Goal: Task Accomplishment & Management: Complete application form

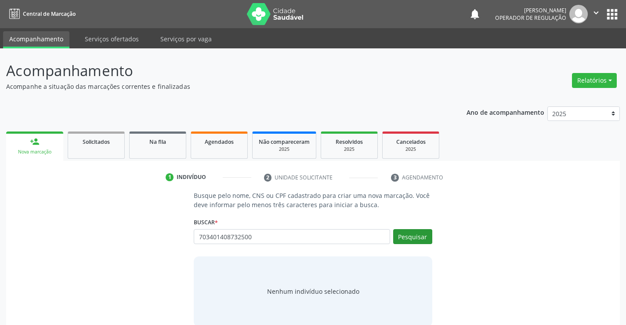
type input "703401408732500"
click at [408, 238] on button "Pesquisar" at bounding box center [412, 236] width 39 height 15
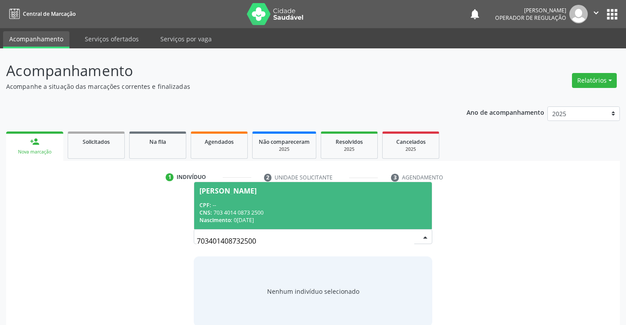
click at [367, 204] on div "CPF: --" at bounding box center [313, 204] width 227 height 7
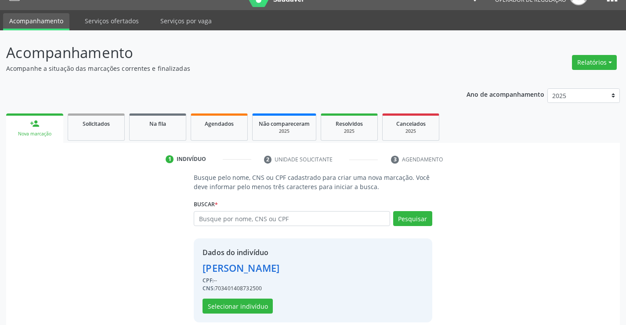
scroll to position [28, 0]
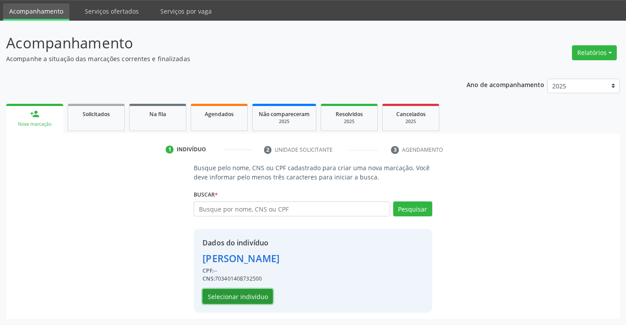
click at [252, 297] on button "Selecionar indivíduo" at bounding box center [238, 296] width 70 height 15
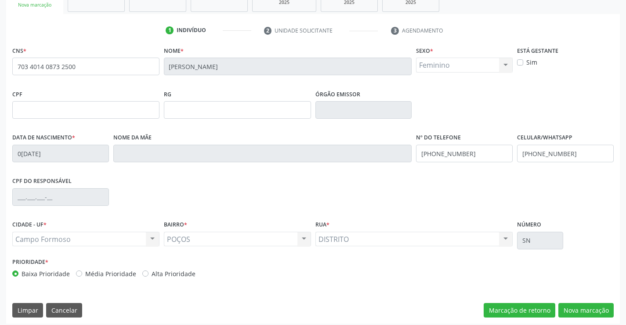
scroll to position [152, 0]
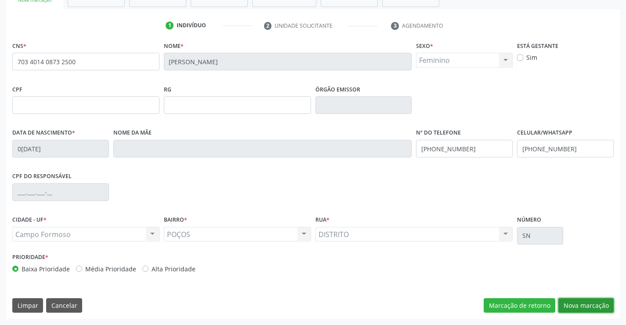
click at [591, 306] on button "Nova marcação" at bounding box center [586, 305] width 55 height 15
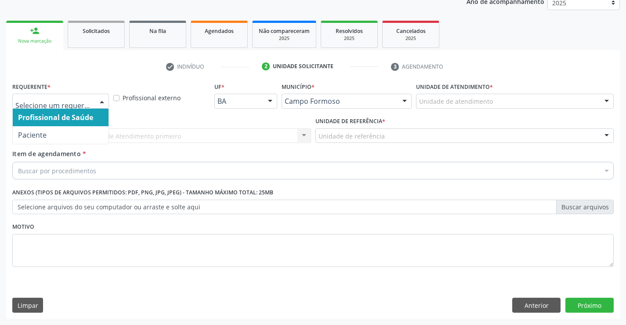
click at [102, 101] on div at bounding box center [101, 101] width 13 height 15
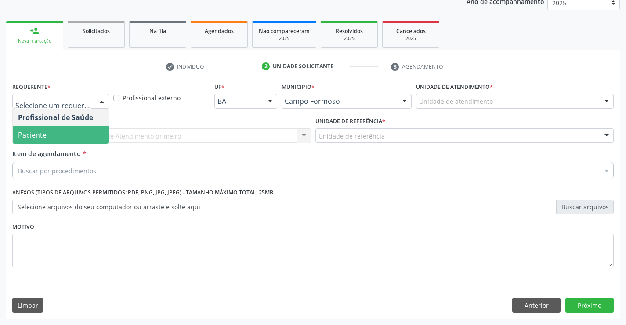
click at [72, 136] on span "Paciente" at bounding box center [61, 135] width 96 height 18
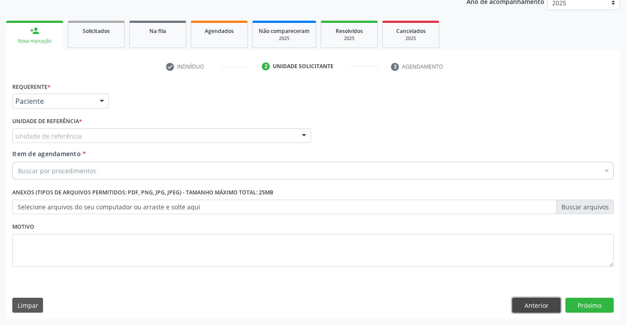
click at [520, 307] on button "Anterior" at bounding box center [537, 305] width 48 height 15
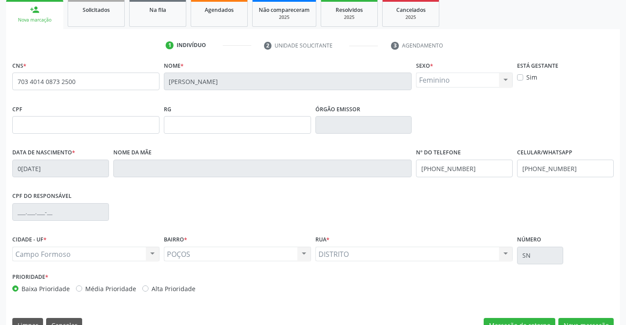
scroll to position [152, 0]
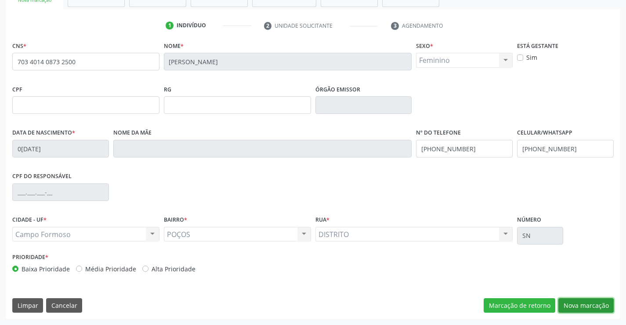
click at [586, 304] on button "Nova marcação" at bounding box center [586, 305] width 55 height 15
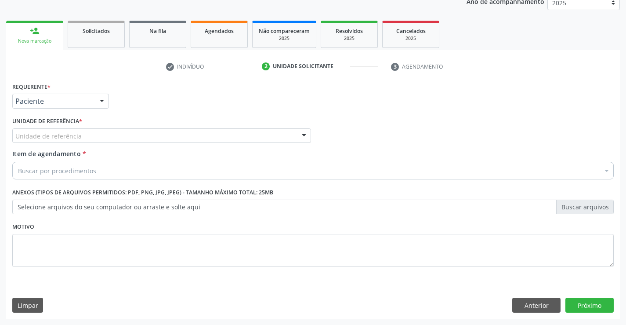
scroll to position [111, 0]
click at [98, 138] on div "Unidade de referência" at bounding box center [161, 135] width 299 height 15
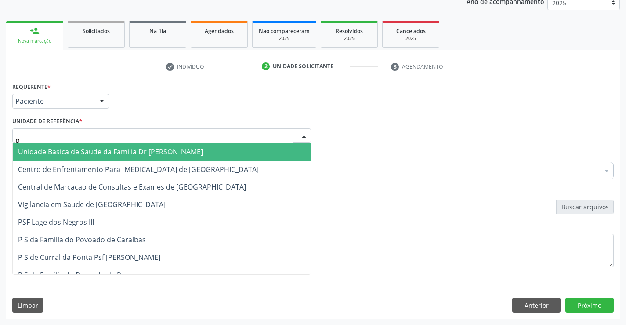
type input "po"
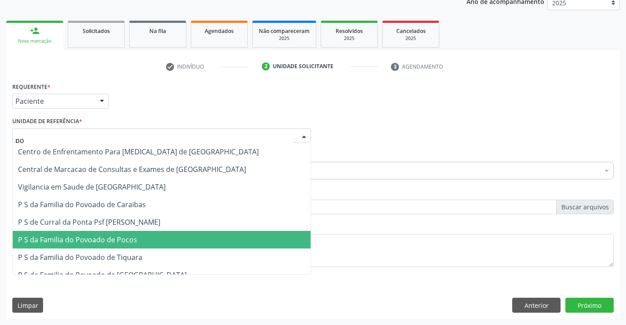
click at [98, 243] on span "P S da Familia do Povoado de Pocos" at bounding box center [77, 240] width 119 height 10
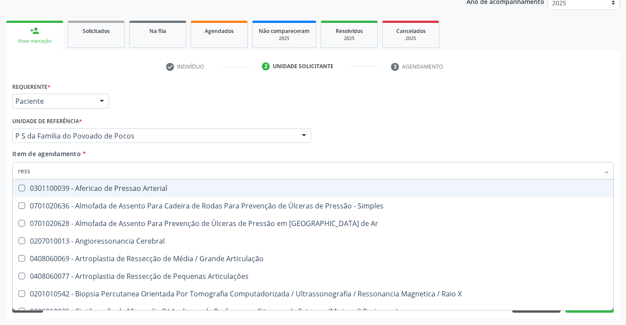
type input "resso"
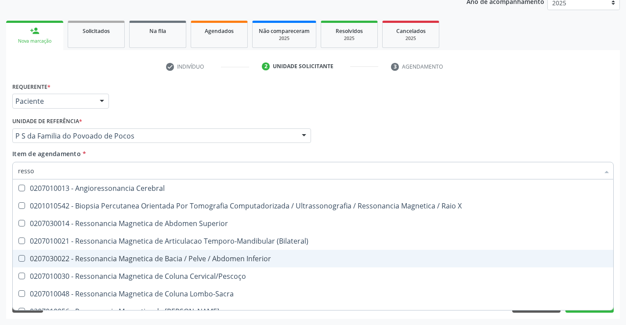
click at [147, 251] on span "0207030022 - Ressonancia Magnetica de Bacia / Pelve / Abdomen Inferior" at bounding box center [313, 259] width 601 height 18
checkbox Inferior "true"
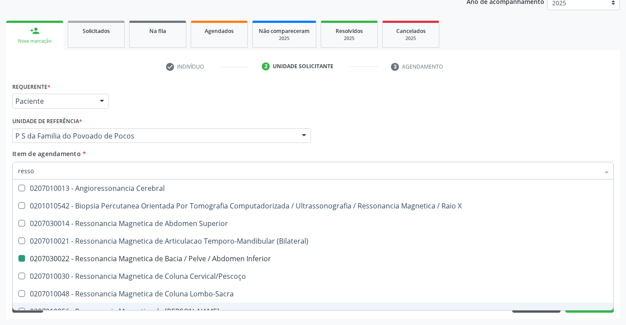
click at [171, 322] on div "Acompanhamento Acompanhe a situação das marcações correntes e finalizadas Relat…" at bounding box center [313, 131] width 626 height 387
checkbox X "true"
checkbox Inferior "false"
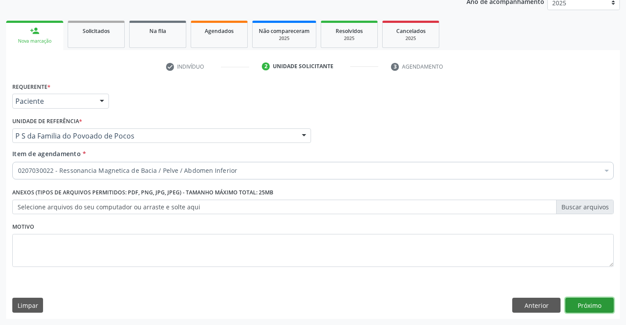
click at [593, 304] on button "Próximo" at bounding box center [590, 305] width 48 height 15
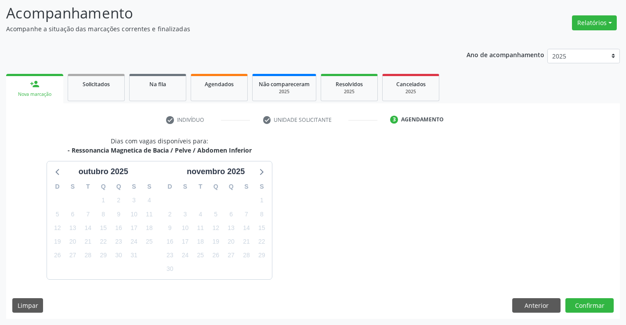
scroll to position [84, 0]
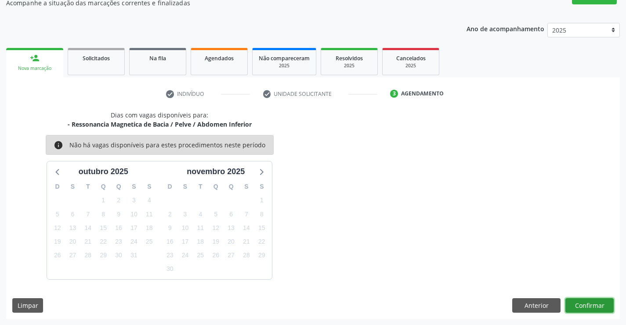
click at [600, 307] on button "Confirmar" at bounding box center [590, 305] width 48 height 15
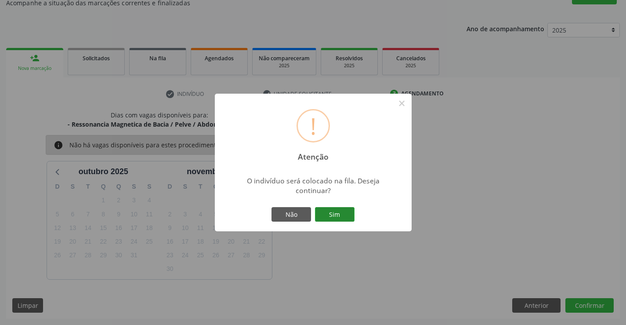
click at [343, 215] on button "Sim" at bounding box center [335, 214] width 40 height 15
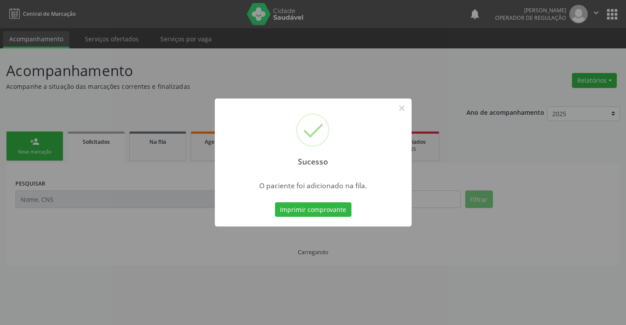
scroll to position [0, 0]
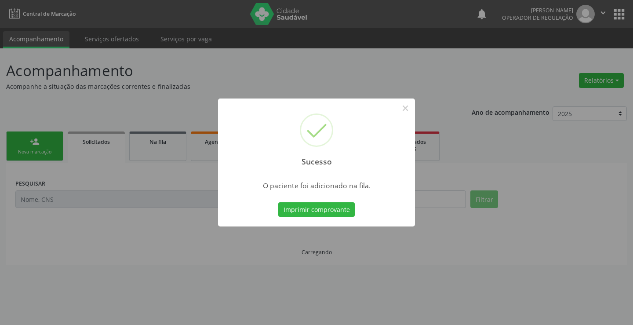
click at [278, 202] on button "Imprimir comprovante" at bounding box center [316, 209] width 76 height 15
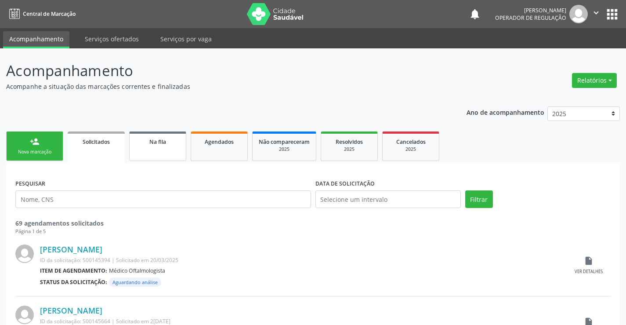
click at [156, 145] on span "Na fila" at bounding box center [157, 141] width 17 height 7
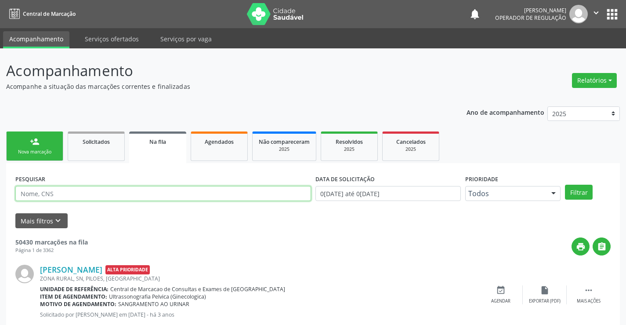
click at [69, 193] on input "text" at bounding box center [163, 193] width 296 height 15
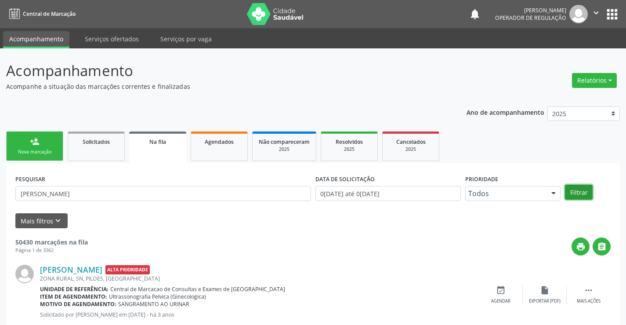
click at [582, 190] on button "Filtrar" at bounding box center [579, 192] width 28 height 15
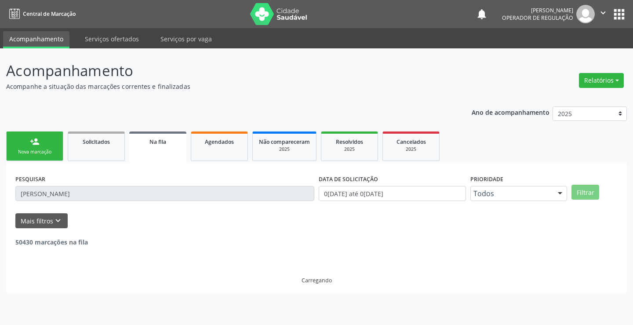
click at [582, 190] on button "Filtrar" at bounding box center [585, 192] width 28 height 15
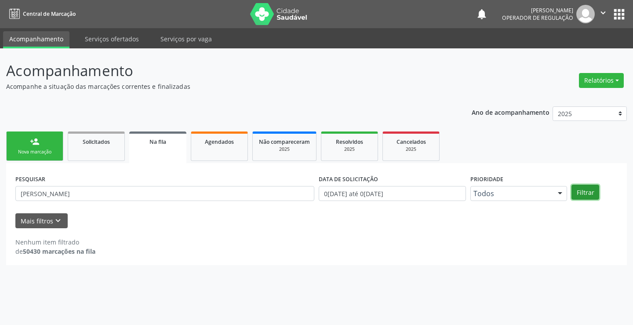
click at [586, 193] on button "Filtrar" at bounding box center [585, 192] width 28 height 15
click at [79, 193] on input "[PERSON_NAME]" at bounding box center [164, 193] width 299 height 15
click at [590, 190] on button "Filtrar" at bounding box center [585, 192] width 28 height 15
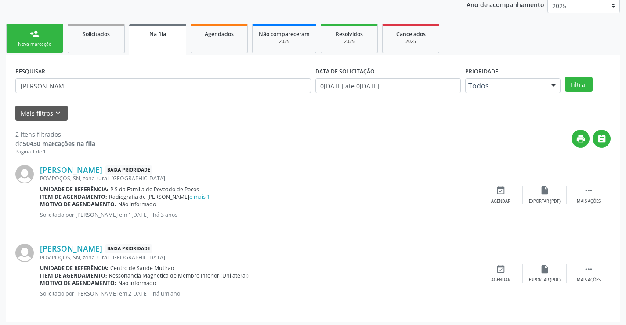
scroll to position [111, 0]
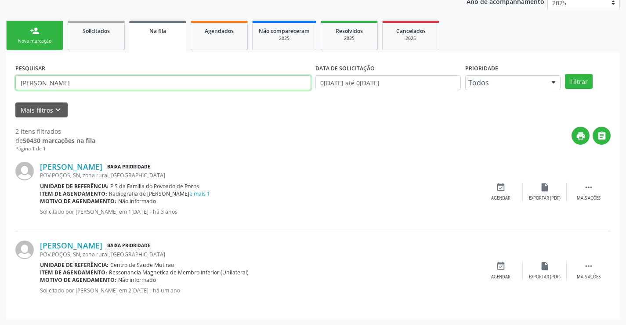
click at [151, 81] on input "[PERSON_NAME]" at bounding box center [163, 82] width 296 height 15
type input "A"
type input "706703500963819"
click at [577, 78] on button "Filtrar" at bounding box center [579, 81] width 28 height 15
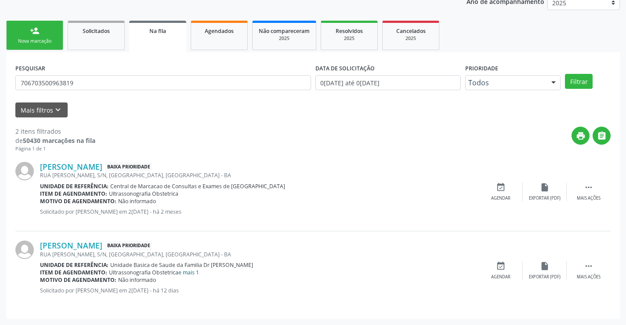
click at [187, 274] on link "e mais 1" at bounding box center [188, 272] width 21 height 7
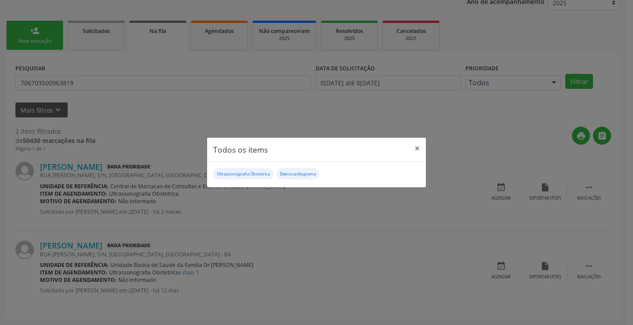
click at [589, 266] on div "Todos os items × Ultrassonografia Obstetrica Eletrocardiograma" at bounding box center [316, 162] width 633 height 325
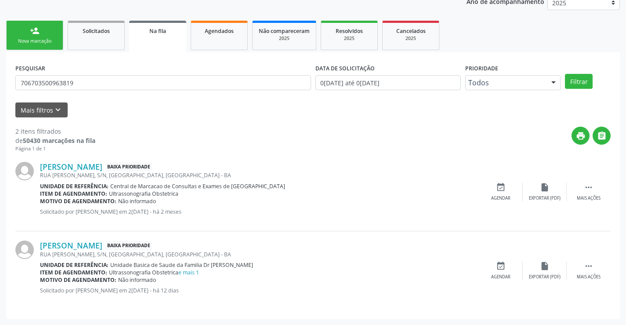
click at [589, 266] on icon "" at bounding box center [589, 266] width 10 height 10
click at [459, 267] on icon "print" at bounding box center [457, 266] width 10 height 10
click at [53, 32] on link "person_add Nova marcação" at bounding box center [34, 35] width 57 height 29
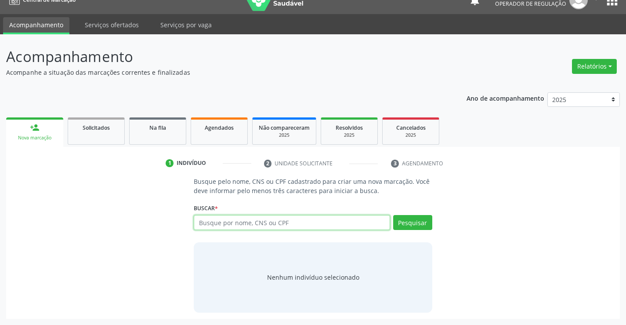
click at [236, 225] on input "text" at bounding box center [292, 222] width 196 height 15
type input "705000224432953"
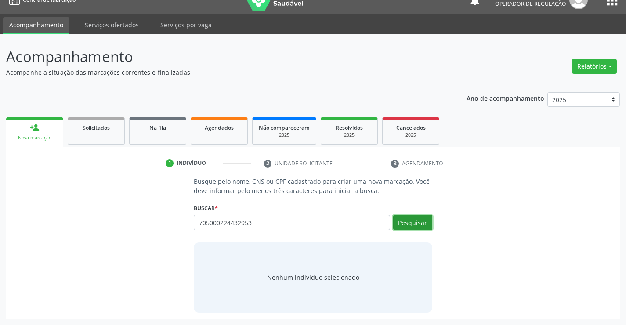
click at [412, 222] on button "Pesquisar" at bounding box center [412, 222] width 39 height 15
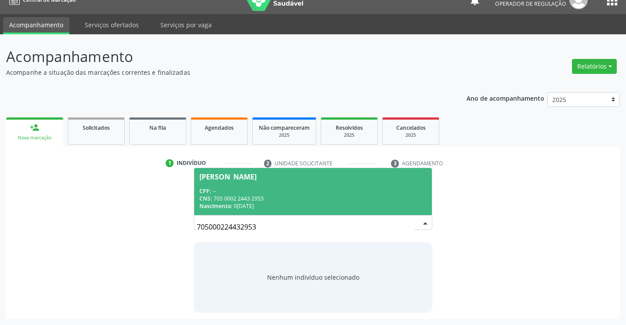
click at [361, 181] on span "[PERSON_NAME] CPF: -- CNS: 705 0002 2443 2953 Nascimento: 0[DATE]" at bounding box center [312, 191] width 237 height 47
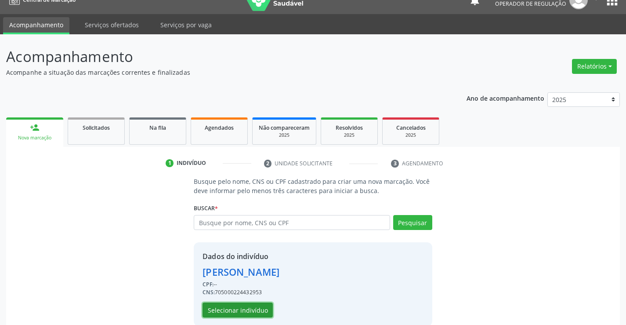
click at [255, 307] on button "Selecionar indivíduo" at bounding box center [238, 309] width 70 height 15
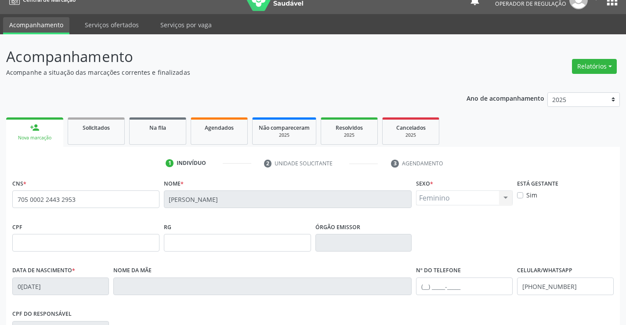
scroll to position [58, 0]
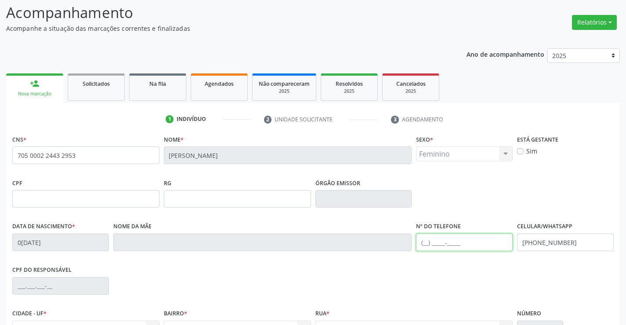
click at [423, 242] on input "text" at bounding box center [464, 242] width 97 height 18
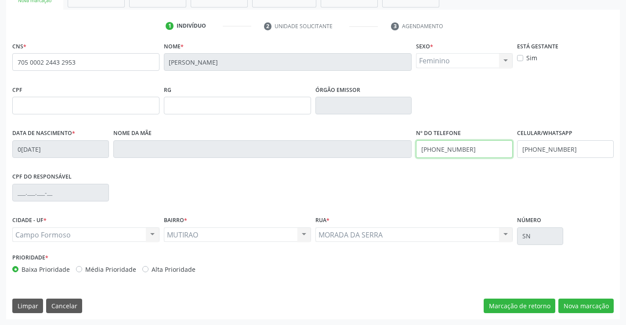
scroll to position [152, 0]
type input "[PHONE_NUMBER]"
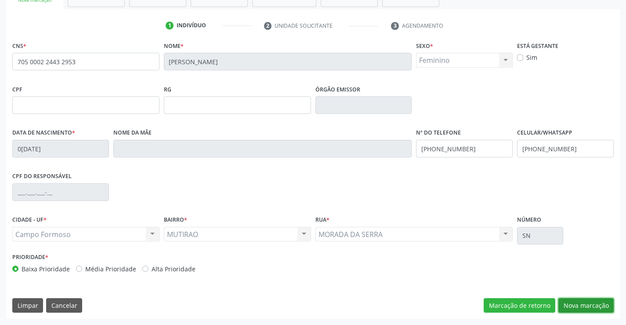
click at [580, 303] on button "Nova marcação" at bounding box center [586, 305] width 55 height 15
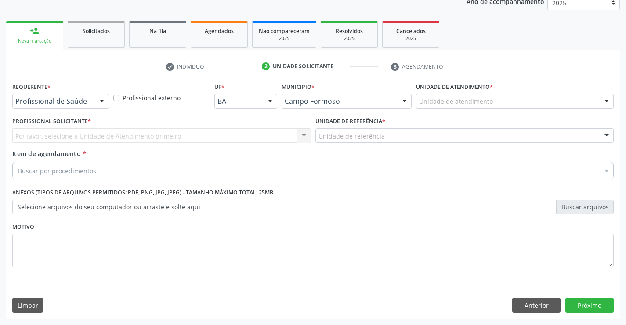
scroll to position [111, 0]
click at [524, 302] on button "Anterior" at bounding box center [537, 305] width 48 height 15
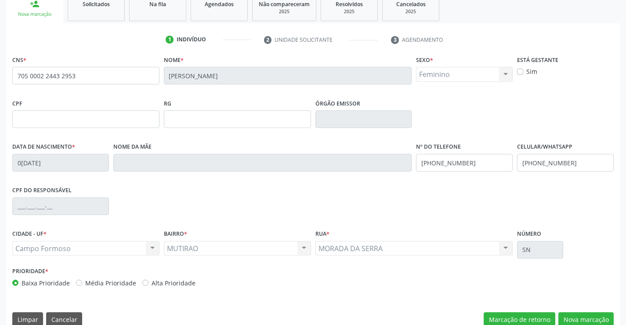
scroll to position [152, 0]
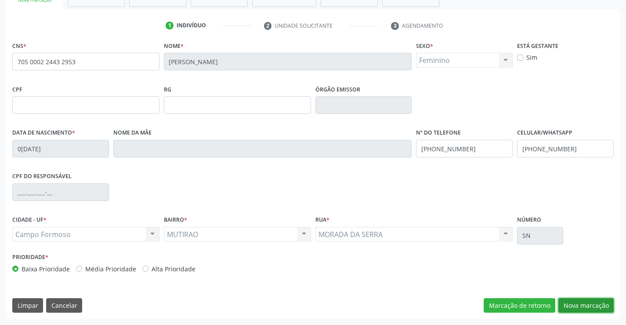
click at [586, 304] on button "Nova marcação" at bounding box center [586, 305] width 55 height 15
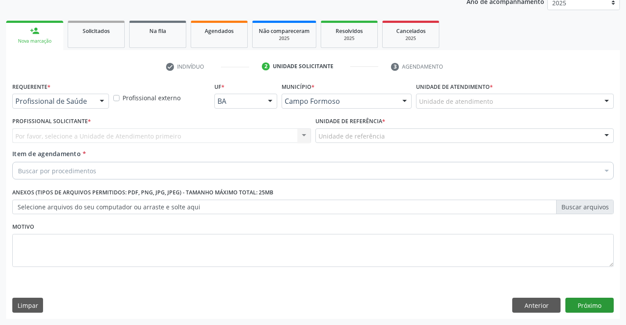
scroll to position [111, 0]
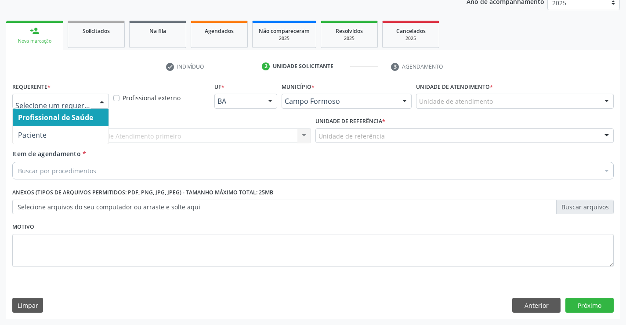
click at [98, 98] on div at bounding box center [101, 101] width 13 height 15
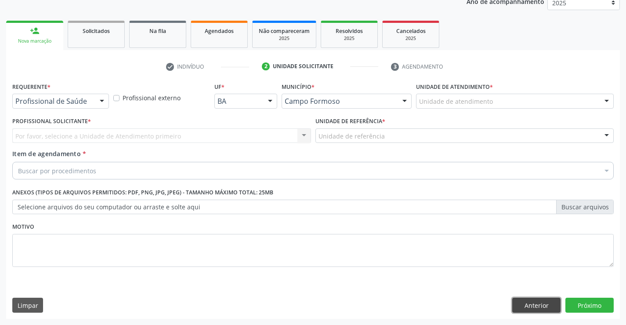
click at [525, 303] on button "Anterior" at bounding box center [537, 305] width 48 height 15
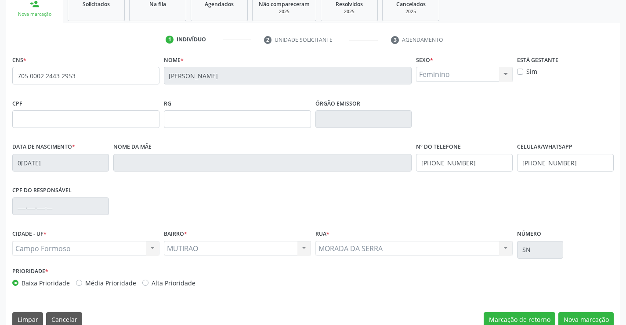
scroll to position [152, 0]
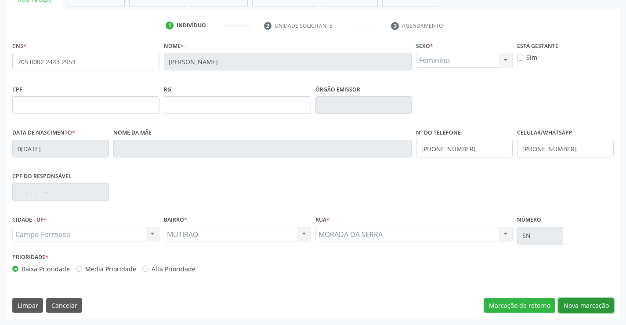
click at [588, 306] on button "Nova marcação" at bounding box center [586, 305] width 55 height 15
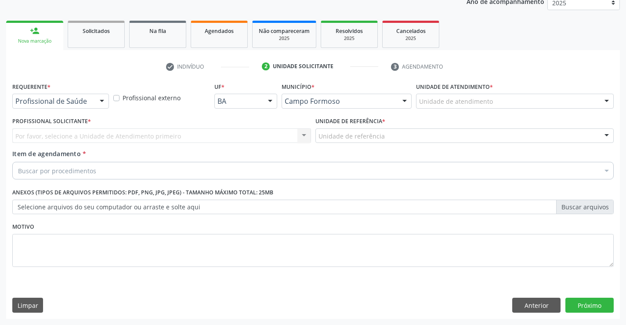
scroll to position [111, 0]
click at [101, 101] on div at bounding box center [101, 101] width 13 height 15
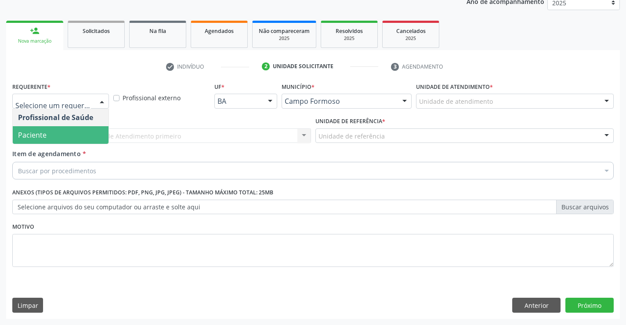
click at [81, 131] on span "Paciente" at bounding box center [61, 135] width 96 height 18
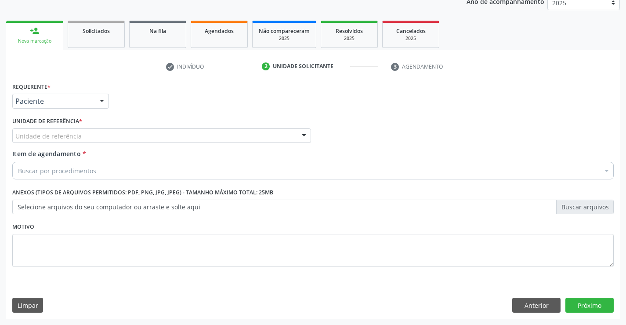
click at [93, 134] on div "Unidade de referência" at bounding box center [161, 135] width 299 height 15
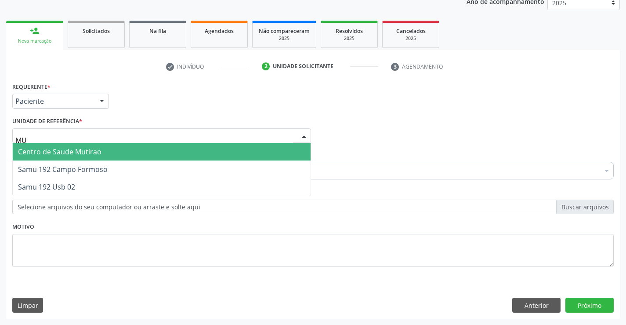
type input "MUT"
click at [89, 151] on span "Centro de Saude Mutirao" at bounding box center [60, 152] width 84 height 10
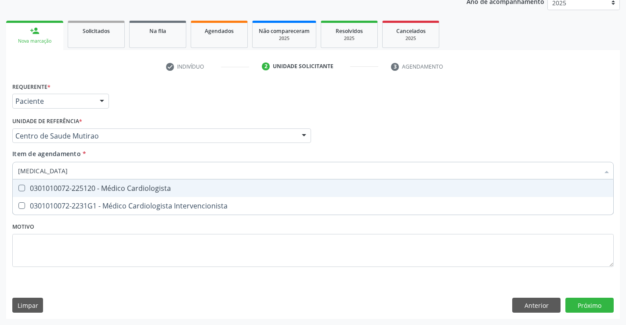
type input "CARDIOLOGISTA"
click at [120, 189] on div "0301010072-225120 - Médico Cardiologista" at bounding box center [313, 188] width 590 height 7
checkbox Cardiologista "true"
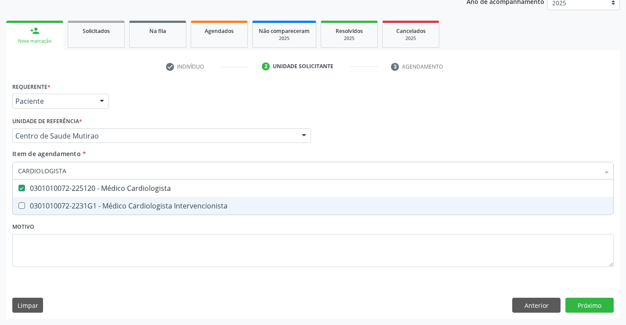
click at [117, 228] on div "Requerente * Paciente Profissional de Saúde Paciente Nenhum resultado encontrad…" at bounding box center [313, 179] width 602 height 199
checkbox Intervencionista "true"
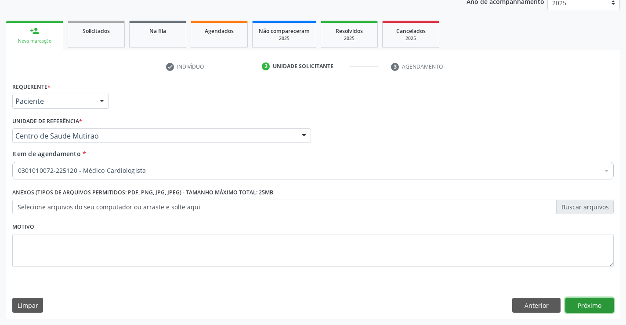
click at [593, 304] on button "Próximo" at bounding box center [590, 305] width 48 height 15
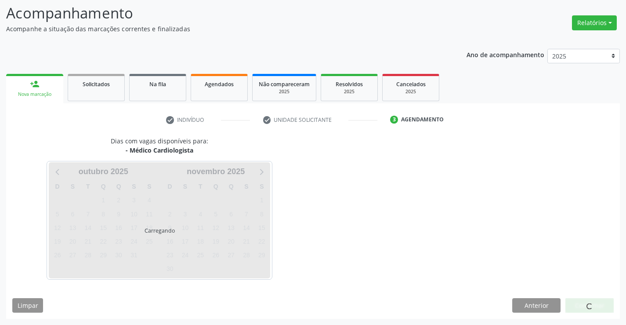
scroll to position [58, 0]
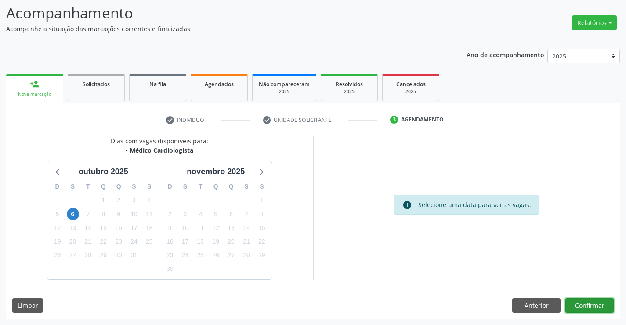
click at [585, 303] on button "Confirmar" at bounding box center [590, 305] width 48 height 15
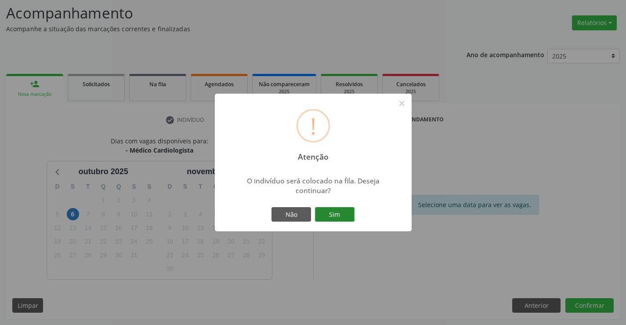
click at [341, 212] on button "Sim" at bounding box center [335, 214] width 40 height 15
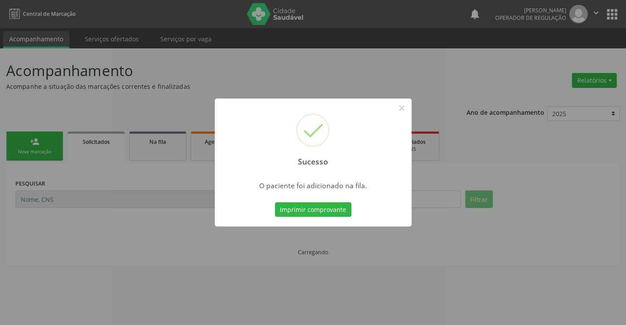
scroll to position [0, 0]
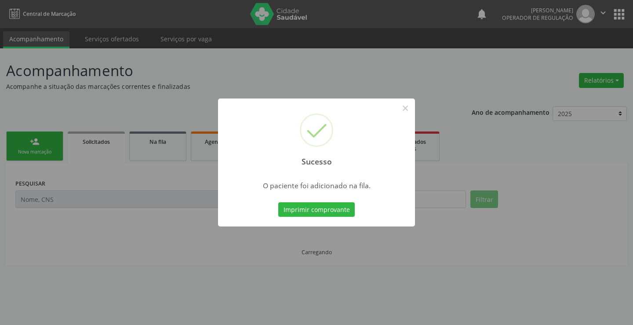
click at [341, 212] on button "Imprimir comprovante" at bounding box center [316, 209] width 76 height 15
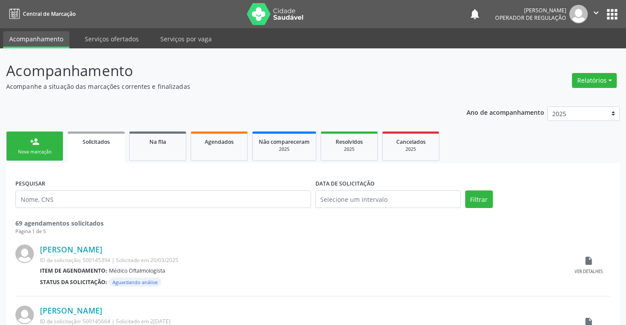
click at [53, 154] on div "Nova marcação" at bounding box center [35, 152] width 44 height 7
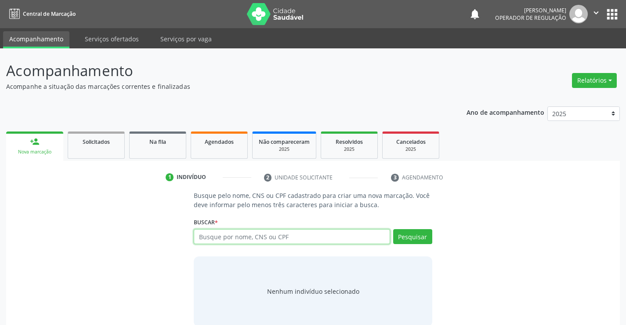
click at [231, 235] on input "text" at bounding box center [292, 236] width 196 height 15
type input "[PERSON_NAME]"
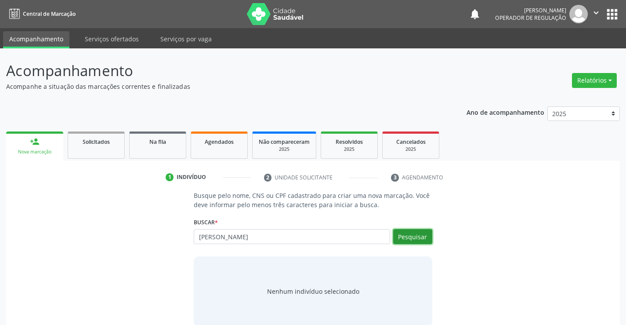
click at [408, 233] on button "Pesquisar" at bounding box center [412, 236] width 39 height 15
type input "P"
type input "7"
click at [213, 236] on input "7" at bounding box center [292, 236] width 196 height 15
type input "708005886980024"
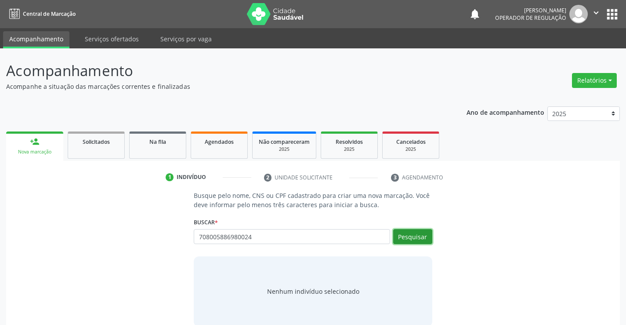
click at [408, 237] on button "Pesquisar" at bounding box center [412, 236] width 39 height 15
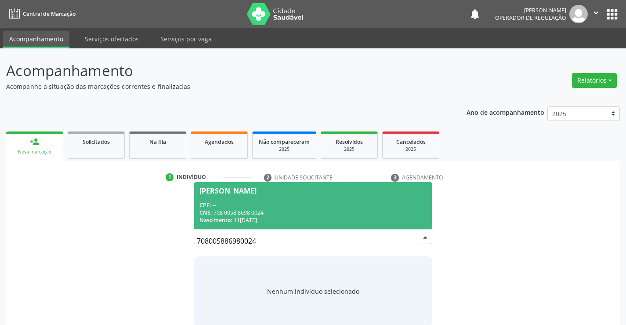
click at [408, 237] on input "708005886980024" at bounding box center [305, 241] width 217 height 18
click at [354, 213] on div "CNS: 708 0058 8698 0024" at bounding box center [313, 212] width 227 height 7
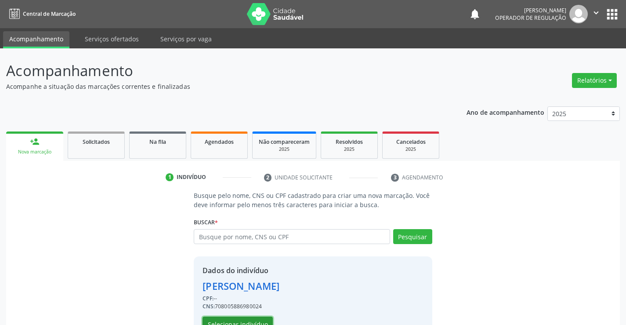
click at [233, 320] on button "Selecionar indivíduo" at bounding box center [238, 324] width 70 height 15
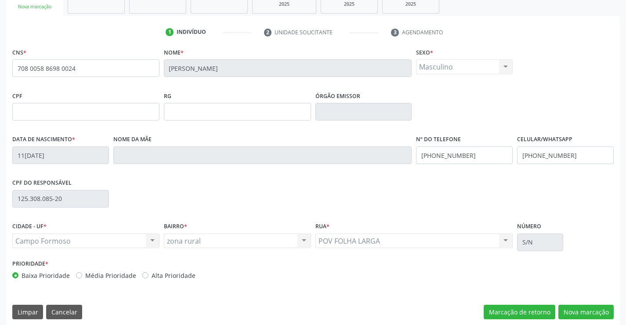
scroll to position [152, 0]
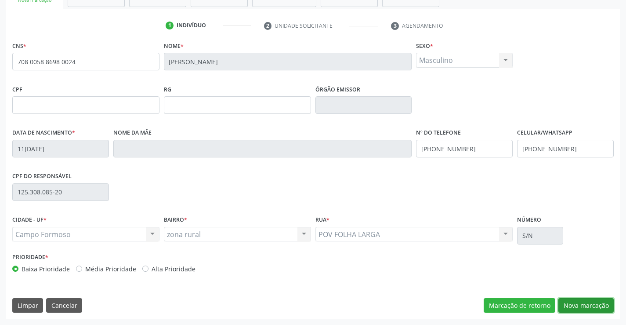
click at [597, 304] on button "Nova marcação" at bounding box center [586, 305] width 55 height 15
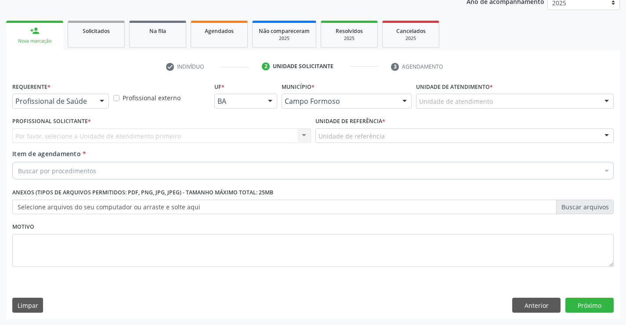
scroll to position [111, 0]
click at [517, 306] on button "Anterior" at bounding box center [537, 305] width 48 height 15
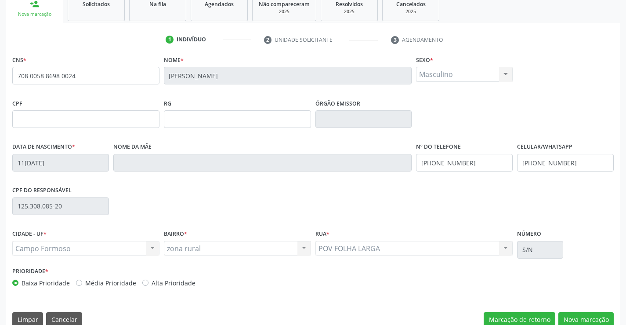
scroll to position [152, 0]
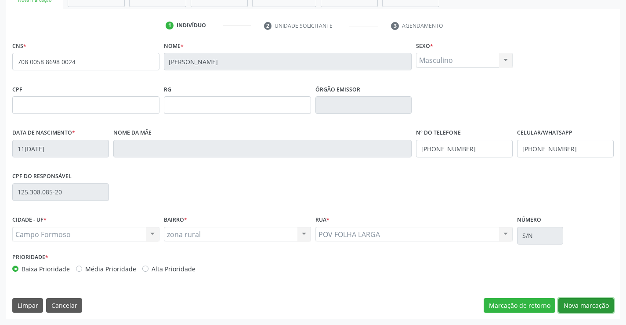
click at [573, 303] on button "Nova marcação" at bounding box center [586, 305] width 55 height 15
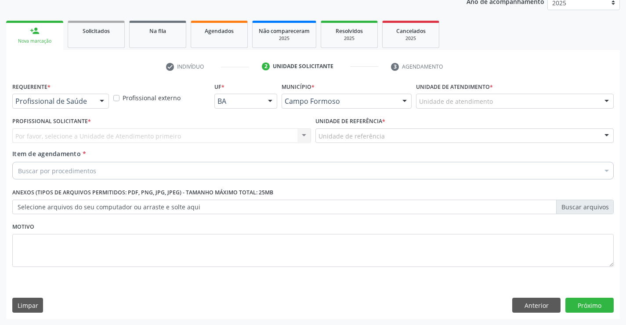
scroll to position [111, 0]
click at [103, 100] on div at bounding box center [101, 101] width 13 height 15
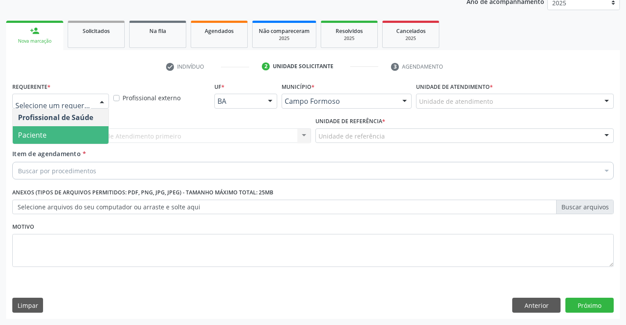
click at [76, 137] on span "Paciente" at bounding box center [61, 135] width 96 height 18
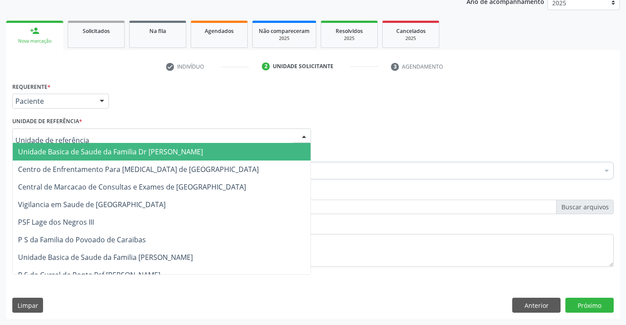
click at [106, 140] on div at bounding box center [161, 135] width 299 height 15
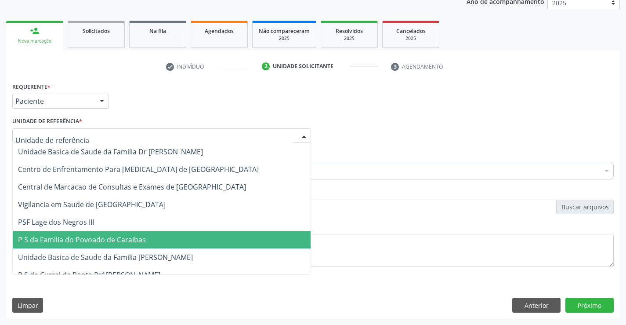
click at [130, 237] on span "P S da Familia do Povoado de Caraibas" at bounding box center [82, 240] width 128 height 10
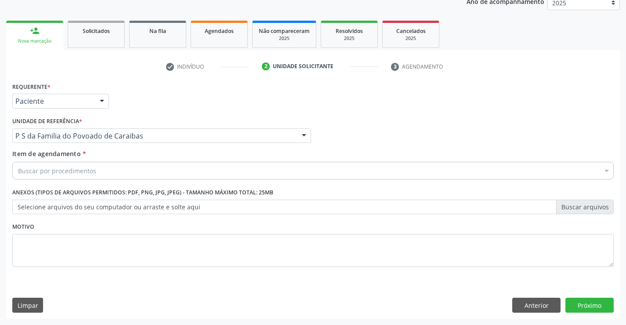
click at [103, 171] on div "Buscar por procedimentos" at bounding box center [313, 171] width 602 height 18
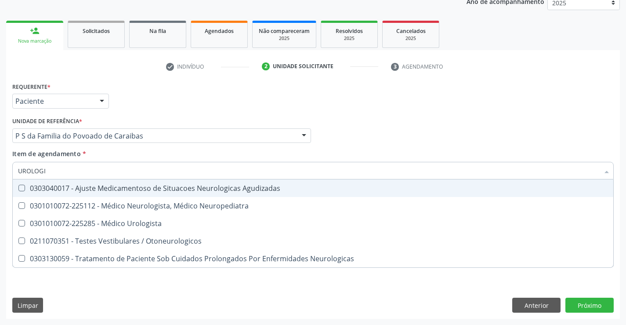
type input "UROLOGIS"
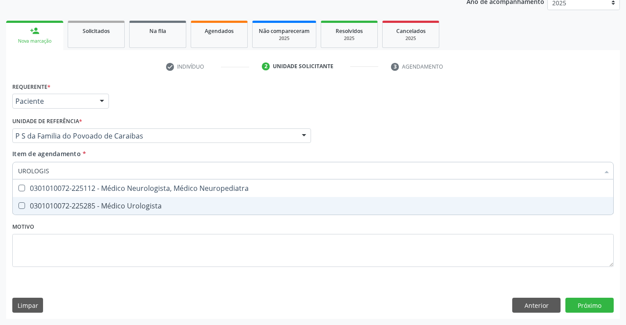
click at [139, 204] on div "0301010072-225285 - Médico Urologista" at bounding box center [313, 205] width 590 height 7
checkbox Urologista "true"
click at [160, 247] on div "Requerente * Paciente Profissional de Saúde Paciente Nenhum resultado encontrad…" at bounding box center [313, 179] width 602 height 199
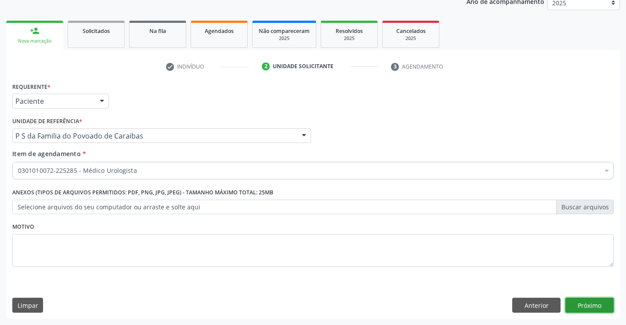
click at [575, 305] on button "Próximo" at bounding box center [590, 305] width 48 height 15
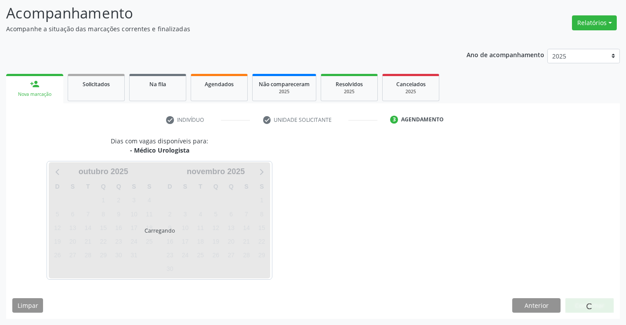
scroll to position [58, 0]
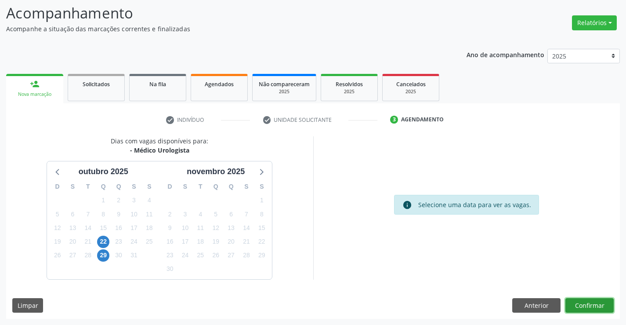
click at [594, 311] on button "Confirmar" at bounding box center [590, 305] width 48 height 15
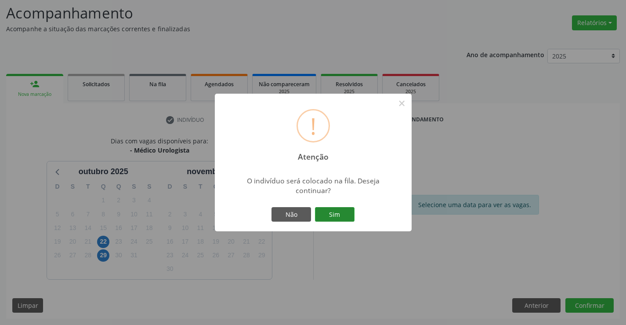
click at [338, 210] on button "Sim" at bounding box center [335, 214] width 40 height 15
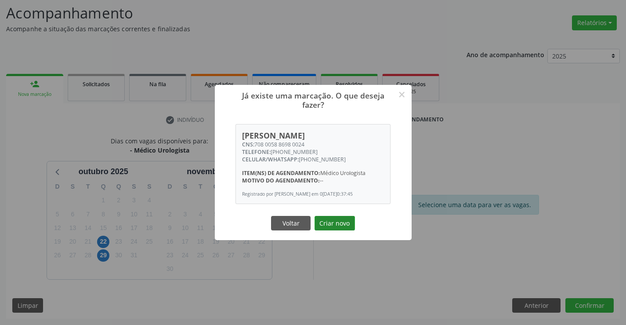
drag, startPoint x: 338, startPoint y: 210, endPoint x: 333, endPoint y: 226, distance: 17.1
click at [333, 226] on div "Já existe uma marcação. O que deseja fazer? × [PERSON_NAME] CNS: 708 0058 8698 …" at bounding box center [313, 162] width 197 height 155
click at [333, 225] on button "Criar novo" at bounding box center [335, 223] width 40 height 15
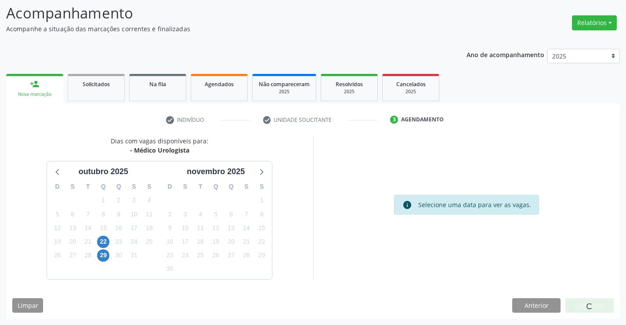
scroll to position [0, 0]
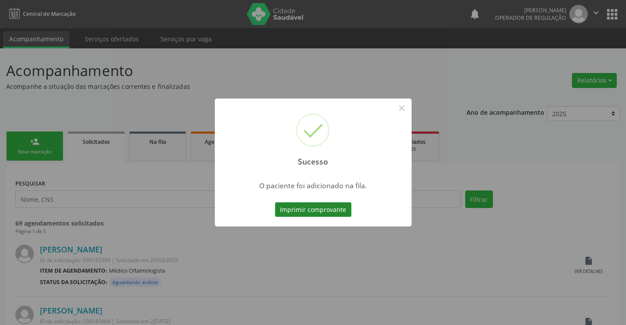
click at [332, 209] on button "Imprimir comprovante" at bounding box center [313, 209] width 76 height 15
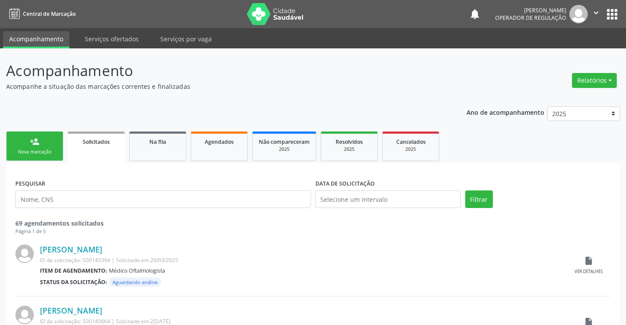
click at [57, 153] on link "person_add Nova marcação" at bounding box center [34, 145] width 57 height 29
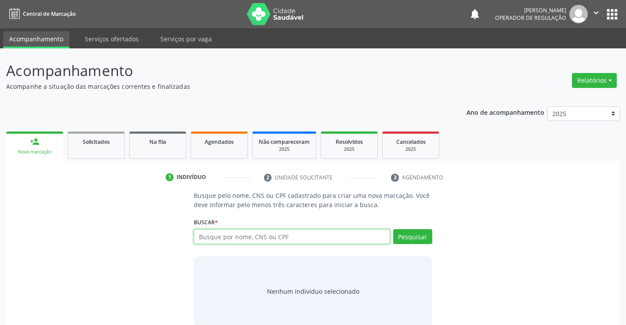
click at [237, 235] on input "text" at bounding box center [292, 236] width 196 height 15
type input "701802253490372"
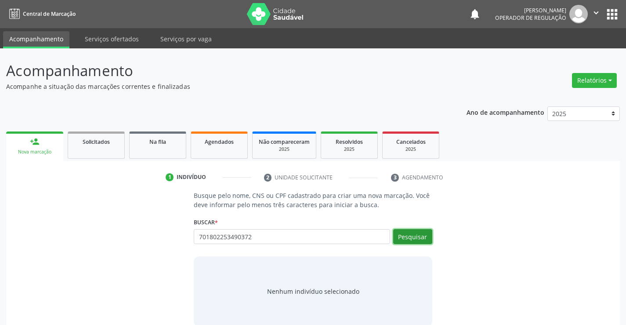
click at [409, 236] on button "Pesquisar" at bounding box center [412, 236] width 39 height 15
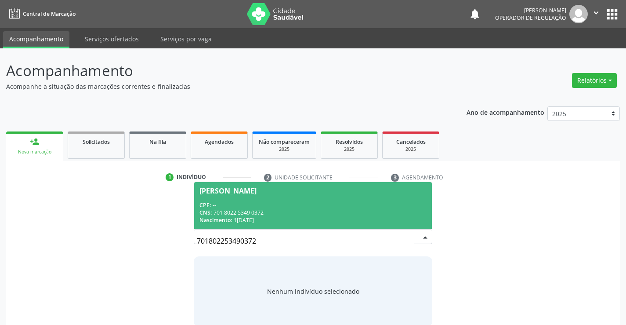
click at [360, 201] on div "CPF: --" at bounding box center [313, 204] width 227 height 7
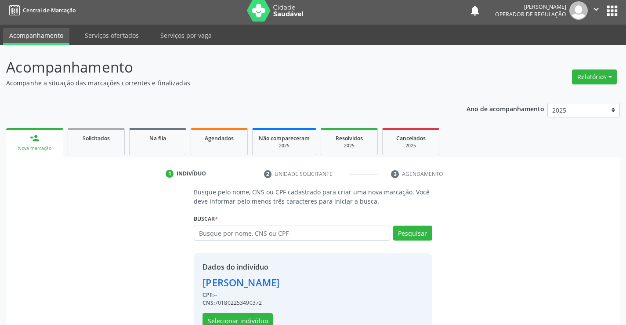
scroll to position [28, 0]
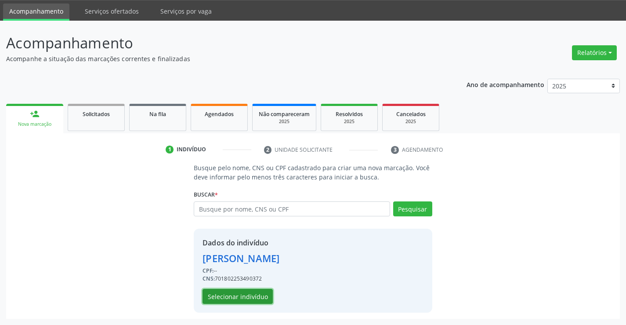
click at [242, 295] on button "Selecionar indivíduo" at bounding box center [238, 296] width 70 height 15
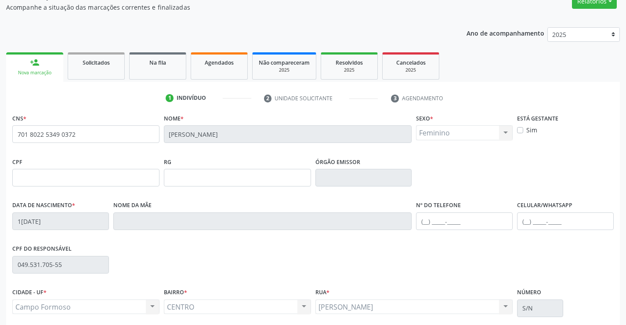
scroll to position [152, 0]
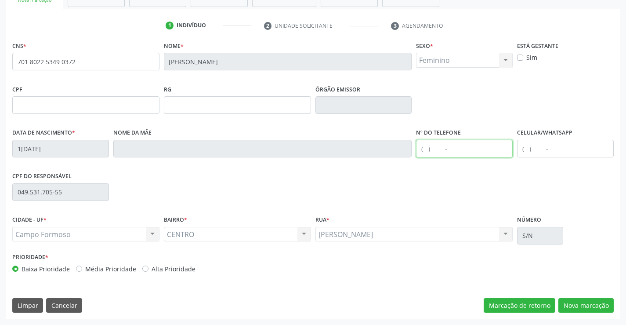
click at [425, 147] on input "text" at bounding box center [464, 149] width 97 height 18
type input "[PHONE_NUMBER]"
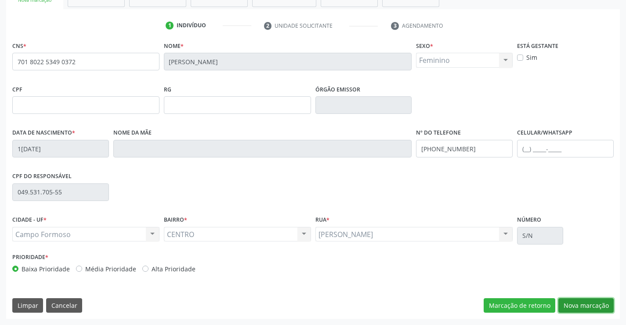
click at [575, 305] on button "Nova marcação" at bounding box center [586, 305] width 55 height 15
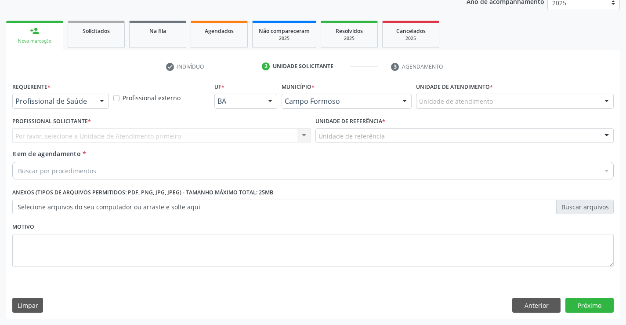
scroll to position [111, 0]
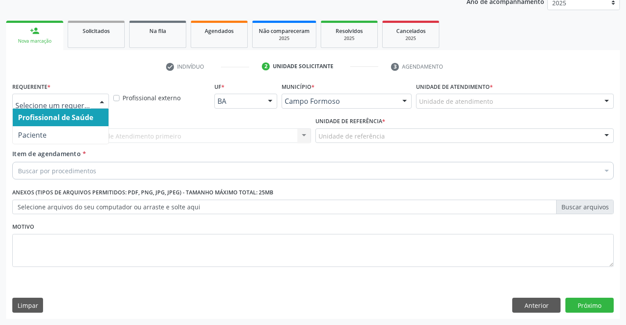
click at [98, 101] on div at bounding box center [101, 101] width 13 height 15
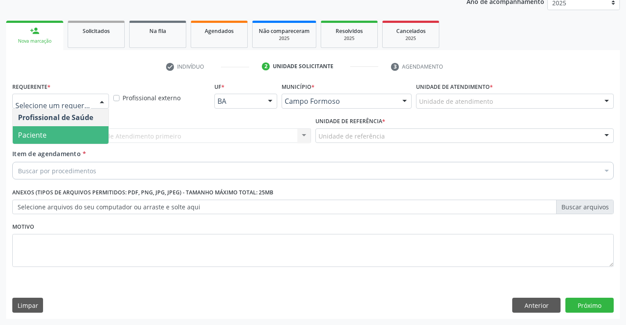
click at [84, 137] on span "Paciente" at bounding box center [61, 135] width 96 height 18
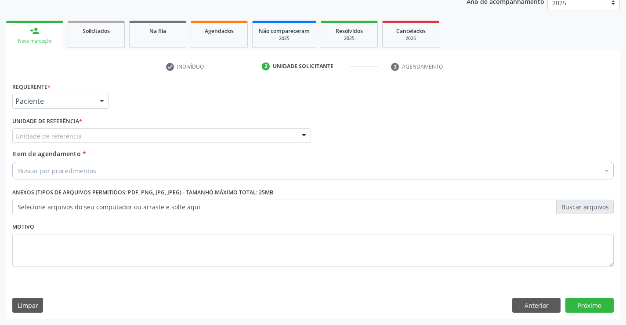
click at [87, 135] on div "Unidade de referência" at bounding box center [161, 135] width 299 height 15
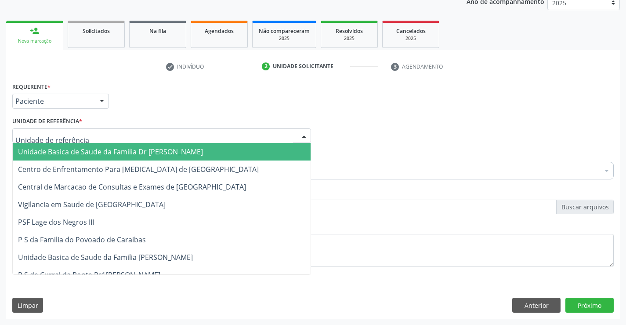
click at [89, 151] on span "Unidade Basica de Saude da Familia Dr [PERSON_NAME]" at bounding box center [110, 152] width 185 height 10
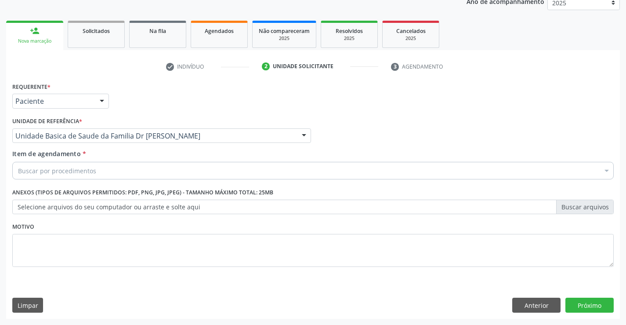
click at [97, 171] on div "Buscar por procedimentos" at bounding box center [313, 171] width 602 height 18
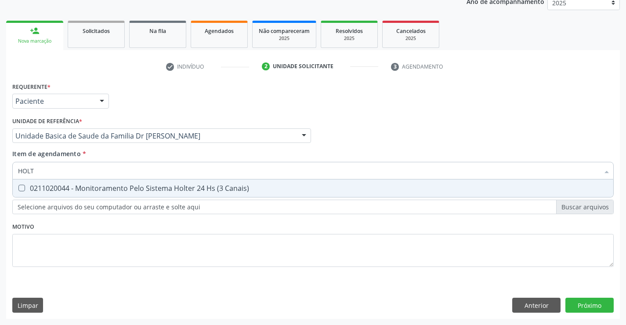
type input "HOLTE"
click at [129, 194] on span "0211020044 - Monitoramento Pelo Sistema Holter 24 Hs (3 Canais)" at bounding box center [313, 188] width 601 height 18
checkbox Canais\) "true"
click at [130, 235] on div "Requerente * Paciente Profissional de Saúde Paciente Nenhum resultado encontrad…" at bounding box center [313, 179] width 602 height 199
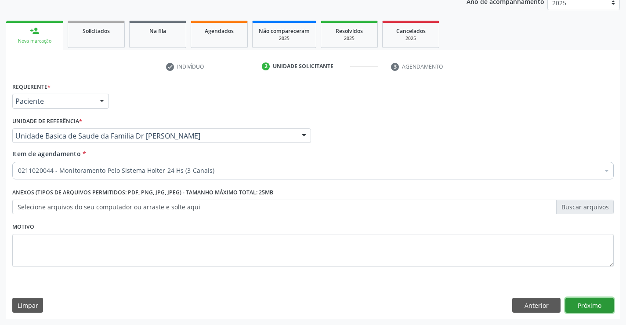
click at [584, 303] on button "Próximo" at bounding box center [590, 305] width 48 height 15
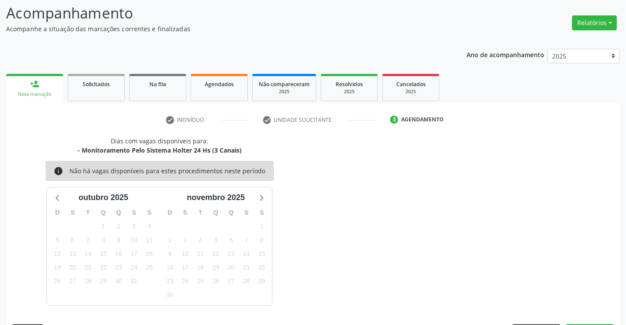
scroll to position [84, 0]
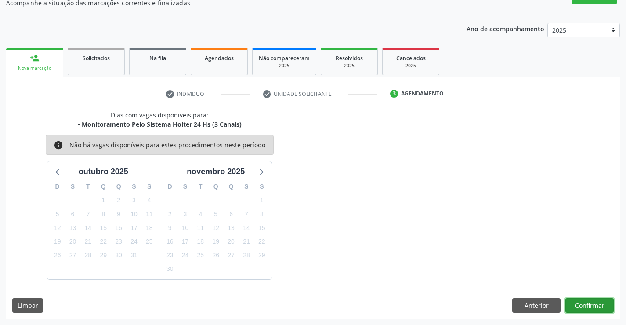
click at [584, 303] on button "Confirmar" at bounding box center [590, 305] width 48 height 15
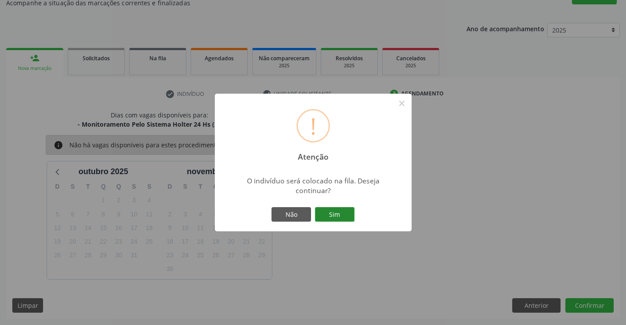
click at [335, 216] on button "Sim" at bounding box center [335, 214] width 40 height 15
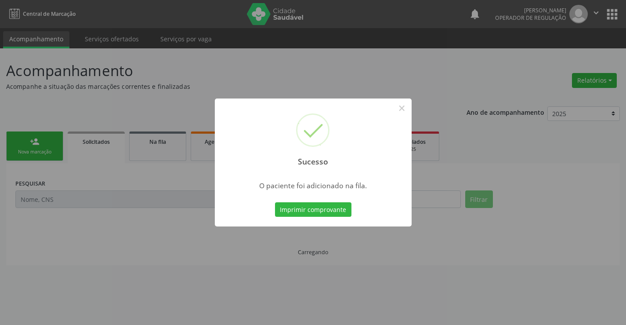
scroll to position [0, 0]
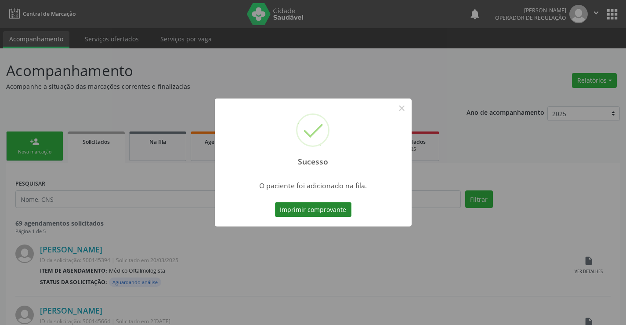
click at [333, 212] on button "Imprimir comprovante" at bounding box center [313, 209] width 76 height 15
